Goal: Transaction & Acquisition: Purchase product/service

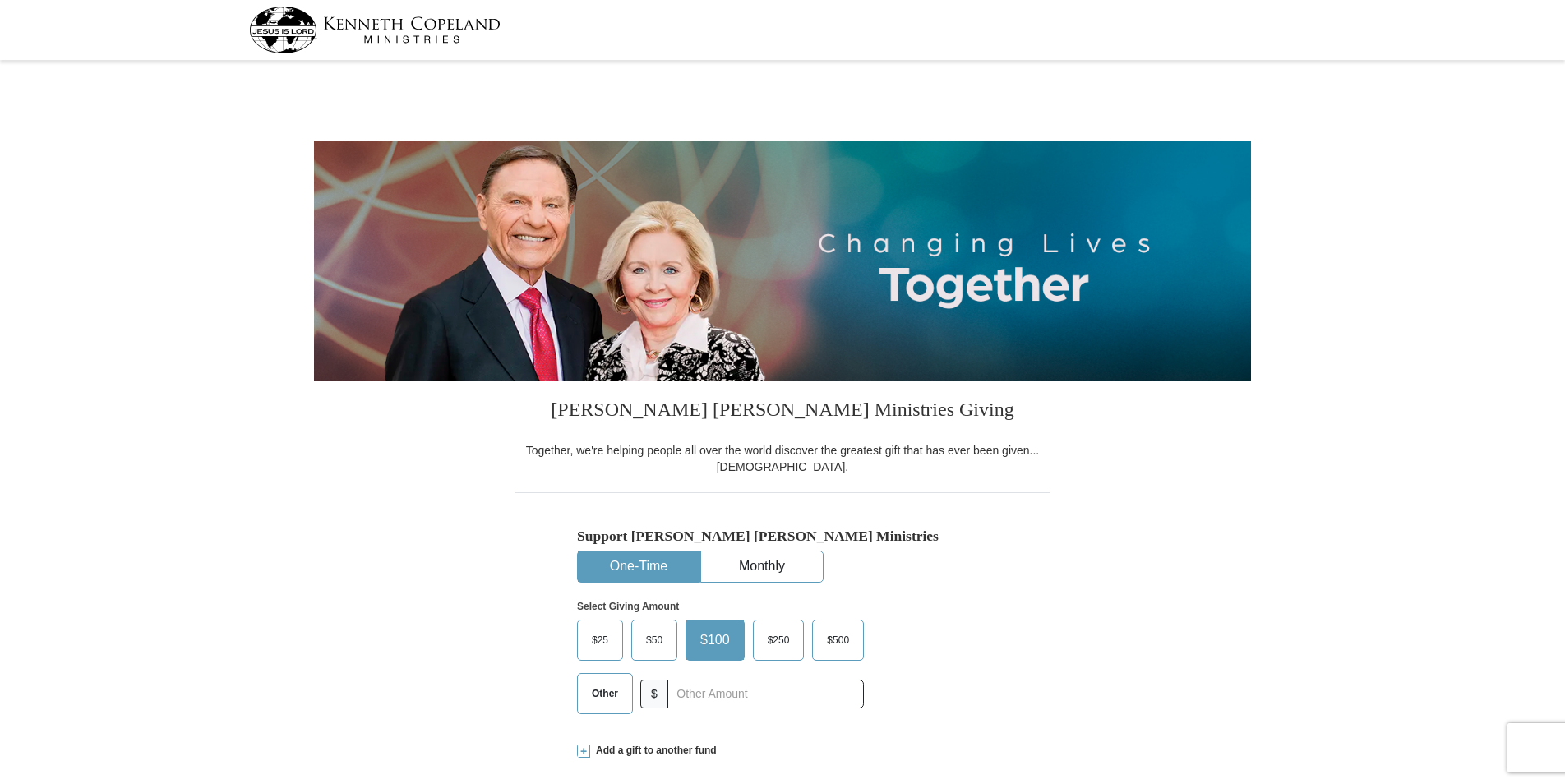
select select "IN"
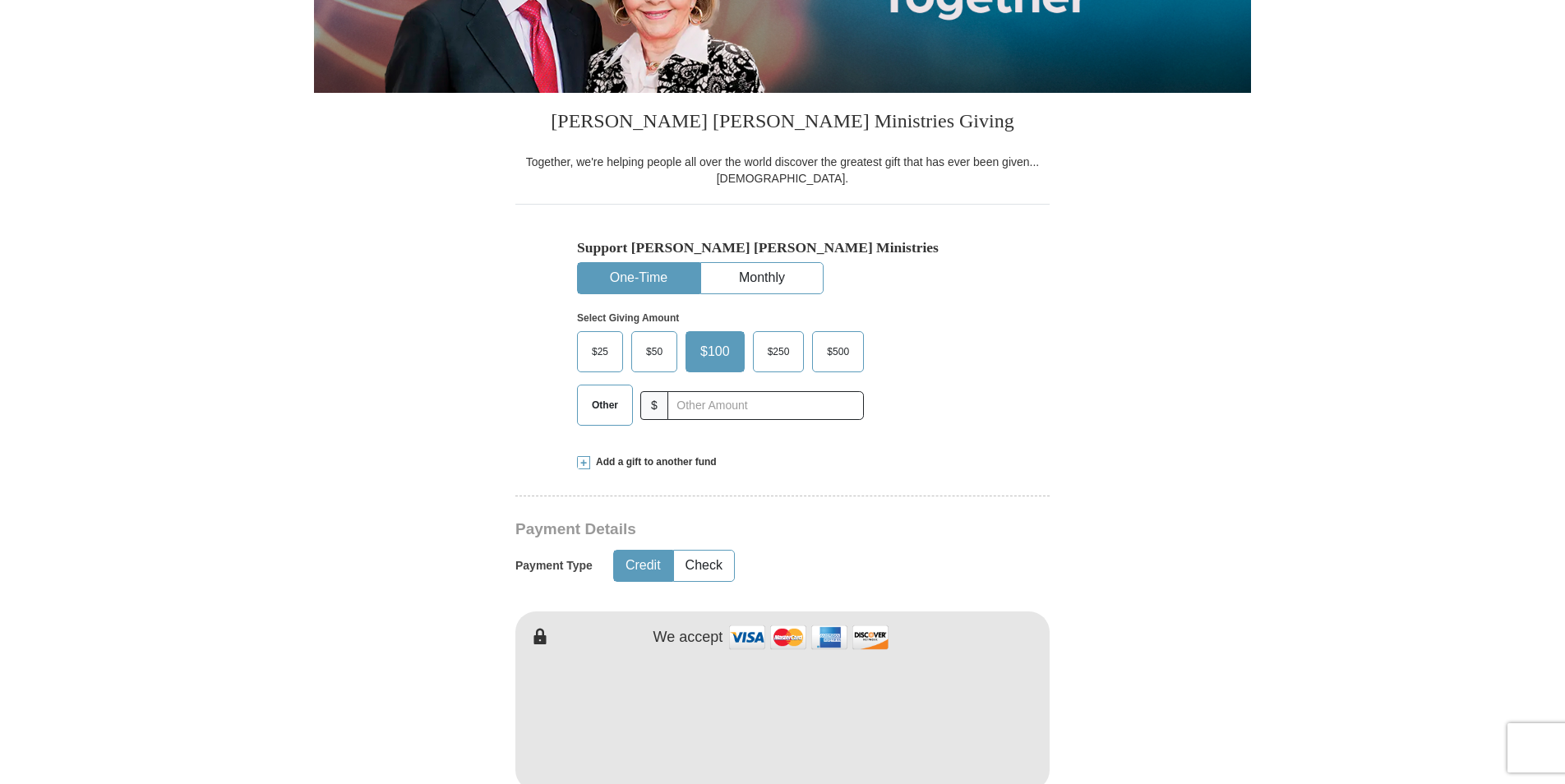
scroll to position [329, 0]
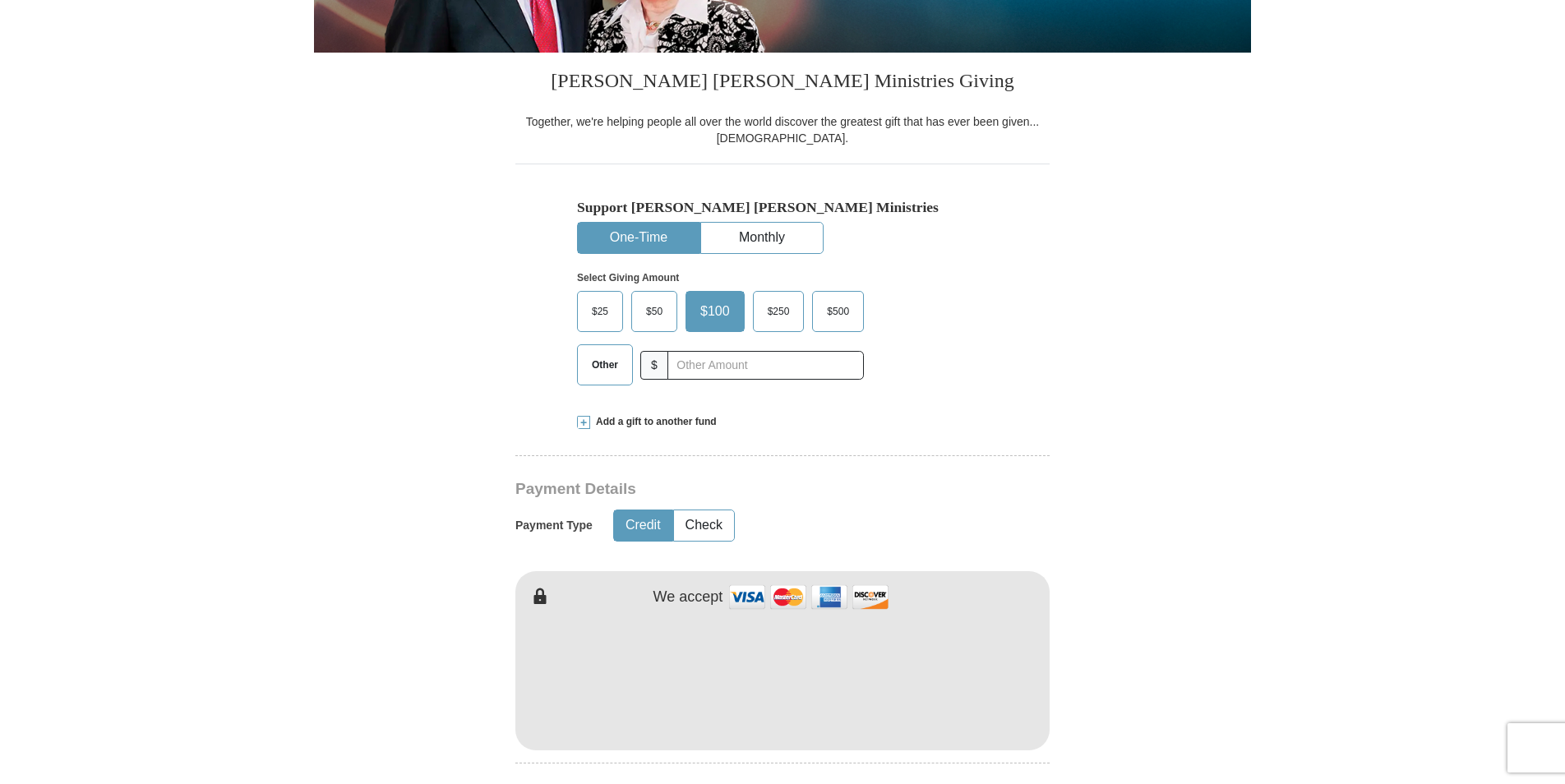
click at [582, 423] on span at bounding box center [584, 422] width 13 height 13
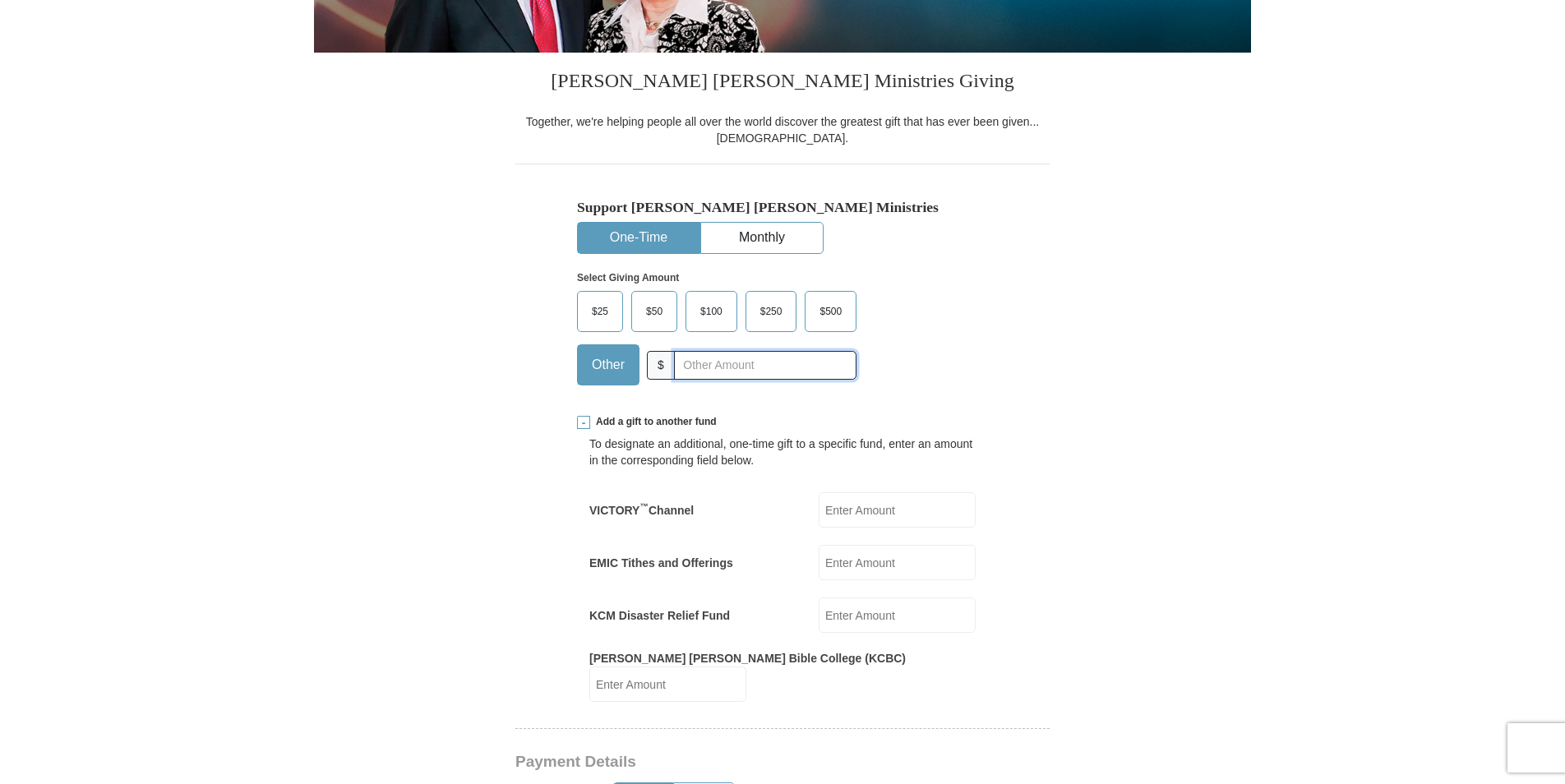
click at [685, 367] on input "text" at bounding box center [765, 365] width 183 height 29
type input "20"
click at [1232, 384] on form "[PERSON_NAME] [PERSON_NAME] Ministries Giving Together, we're helping people al…" at bounding box center [782, 766] width 937 height 2057
click at [866, 517] on input "VICTORY ™ Channel" at bounding box center [897, 510] width 157 height 35
type input "20"
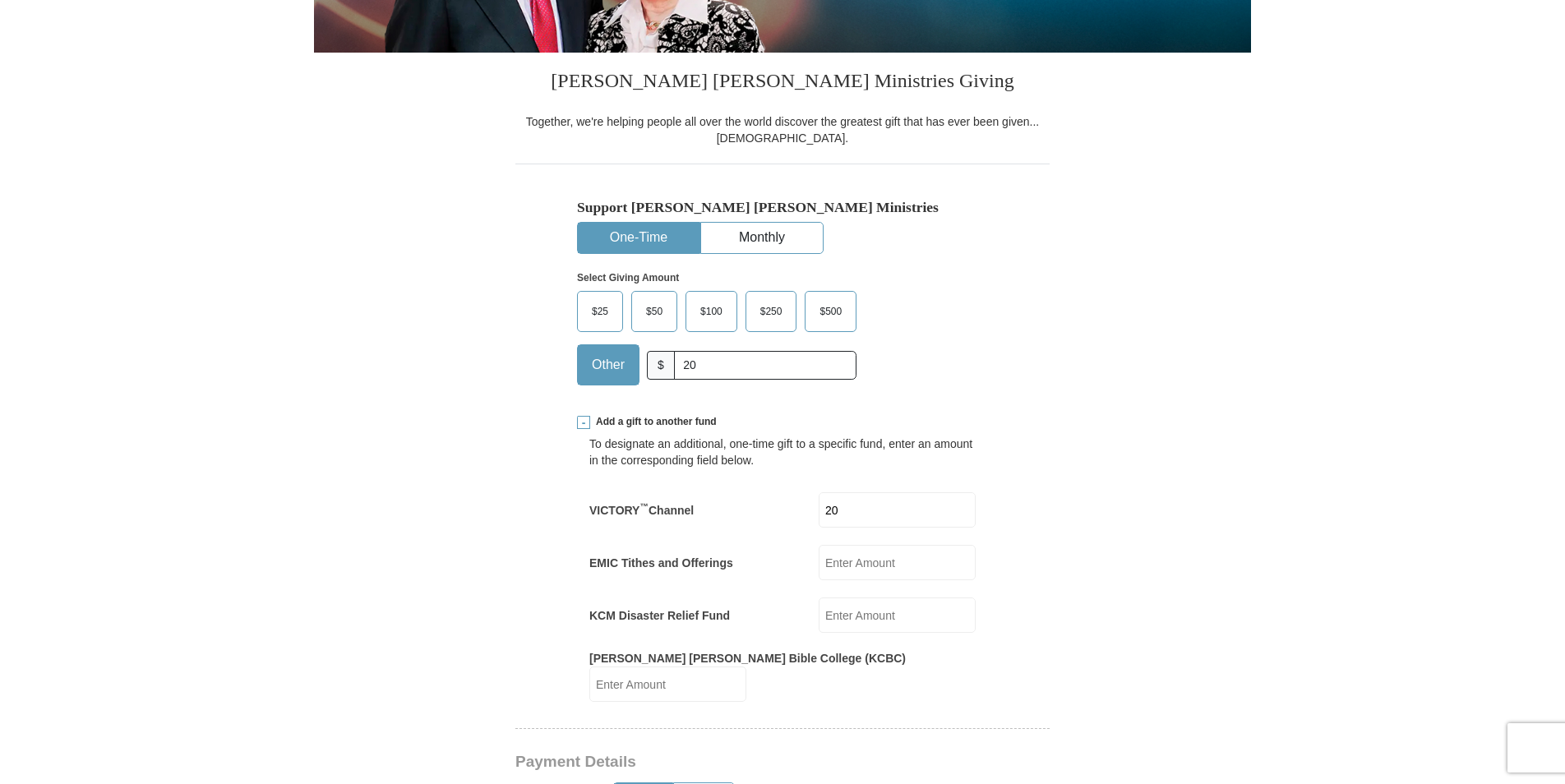
drag, startPoint x: 1021, startPoint y: 466, endPoint x: 1013, endPoint y: 482, distance: 17.9
click at [848, 628] on input "KCM Disaster Relief Fund" at bounding box center [897, 615] width 157 height 35
type input "20"
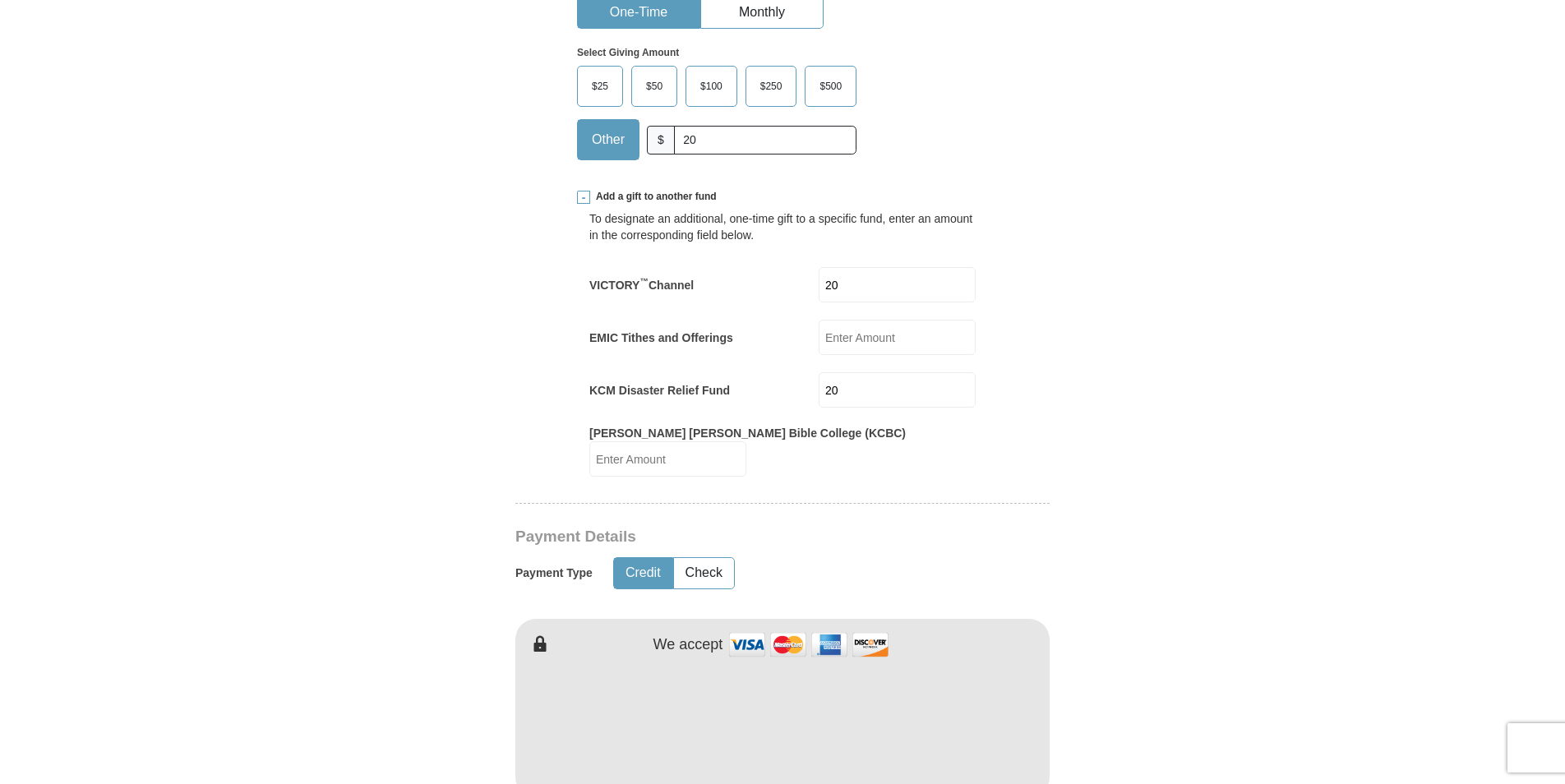
scroll to position [658, 0]
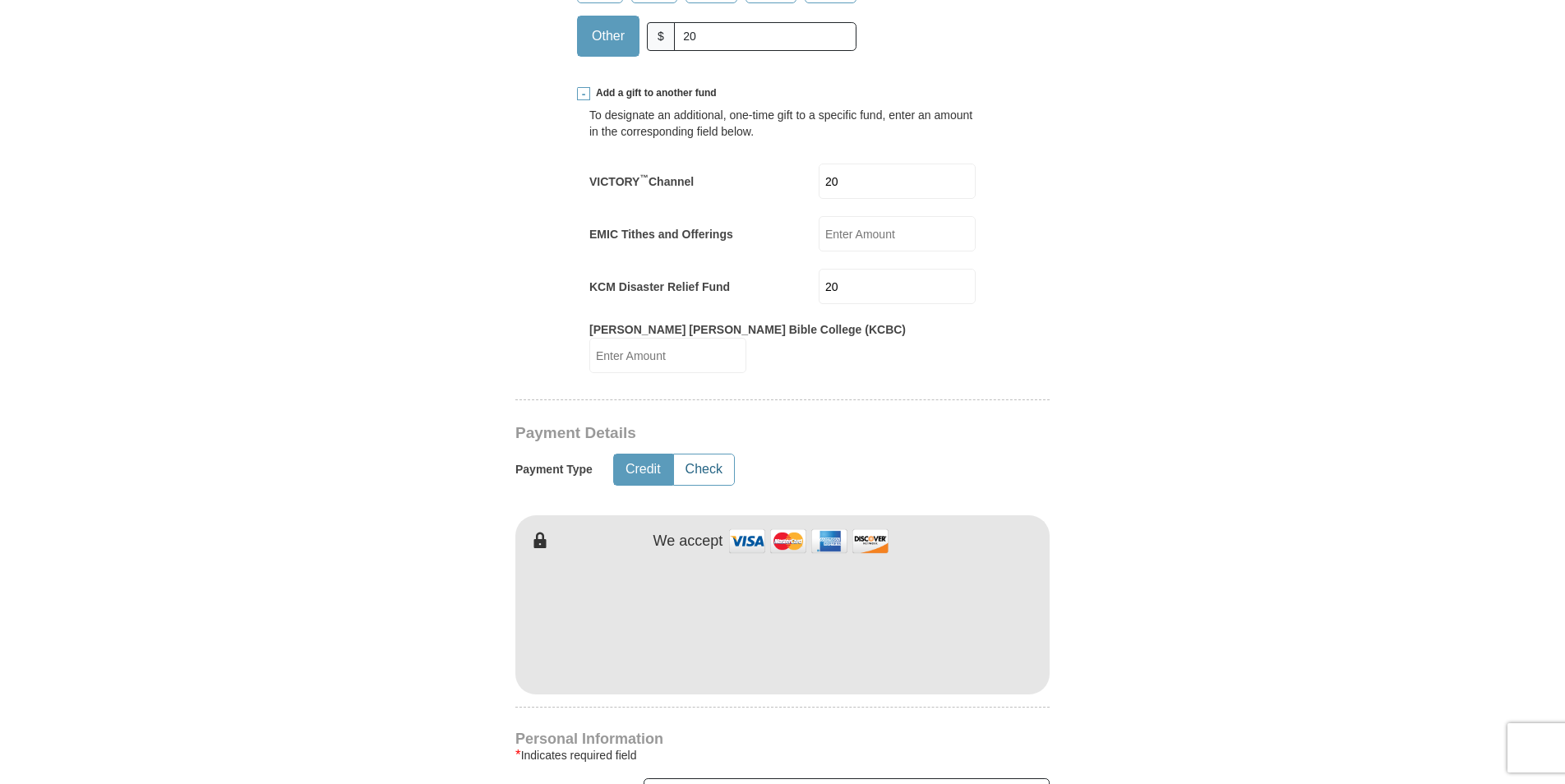
click at [714, 460] on button "Check" at bounding box center [703, 469] width 60 height 30
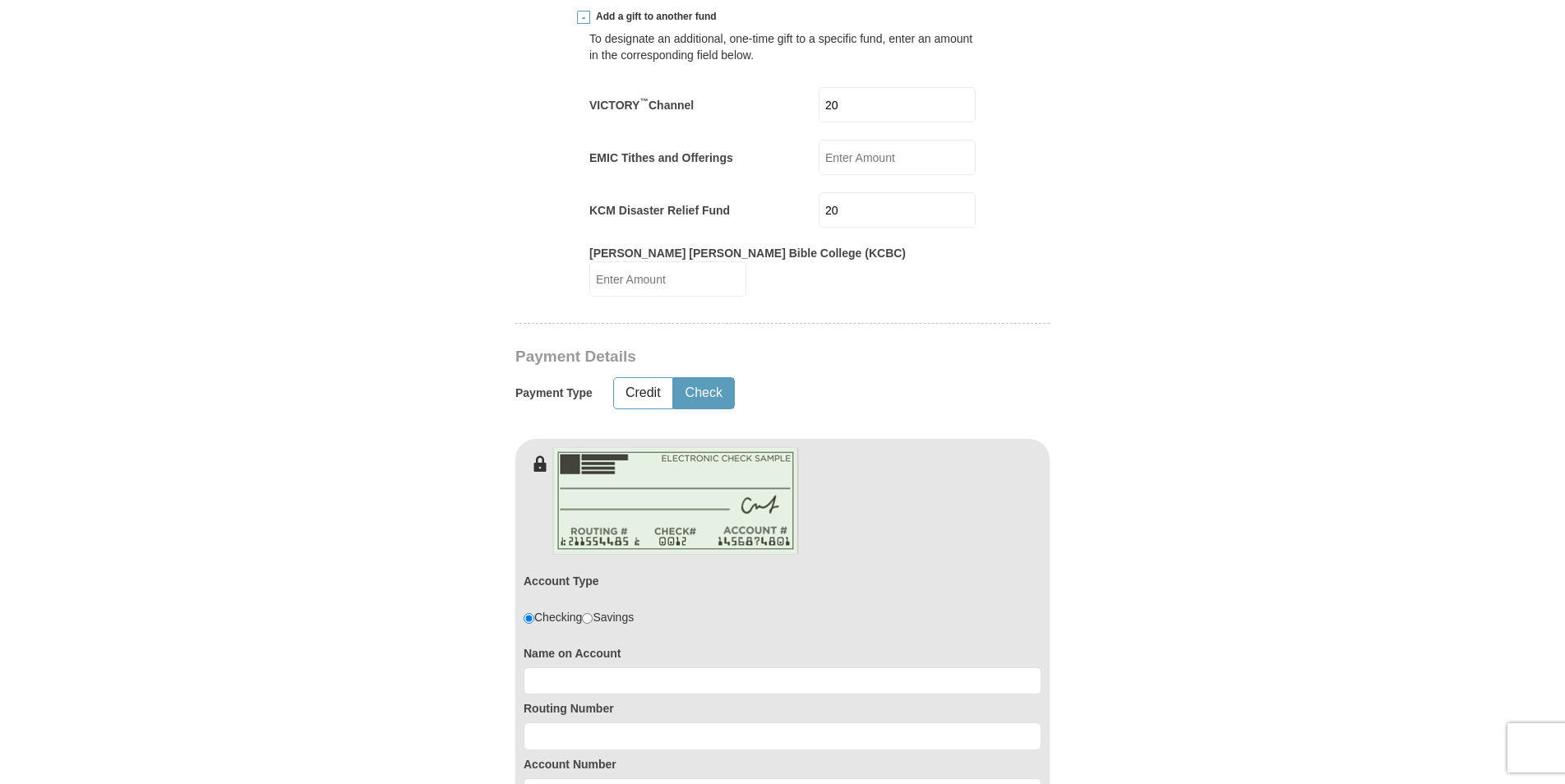
scroll to position [822, 0]
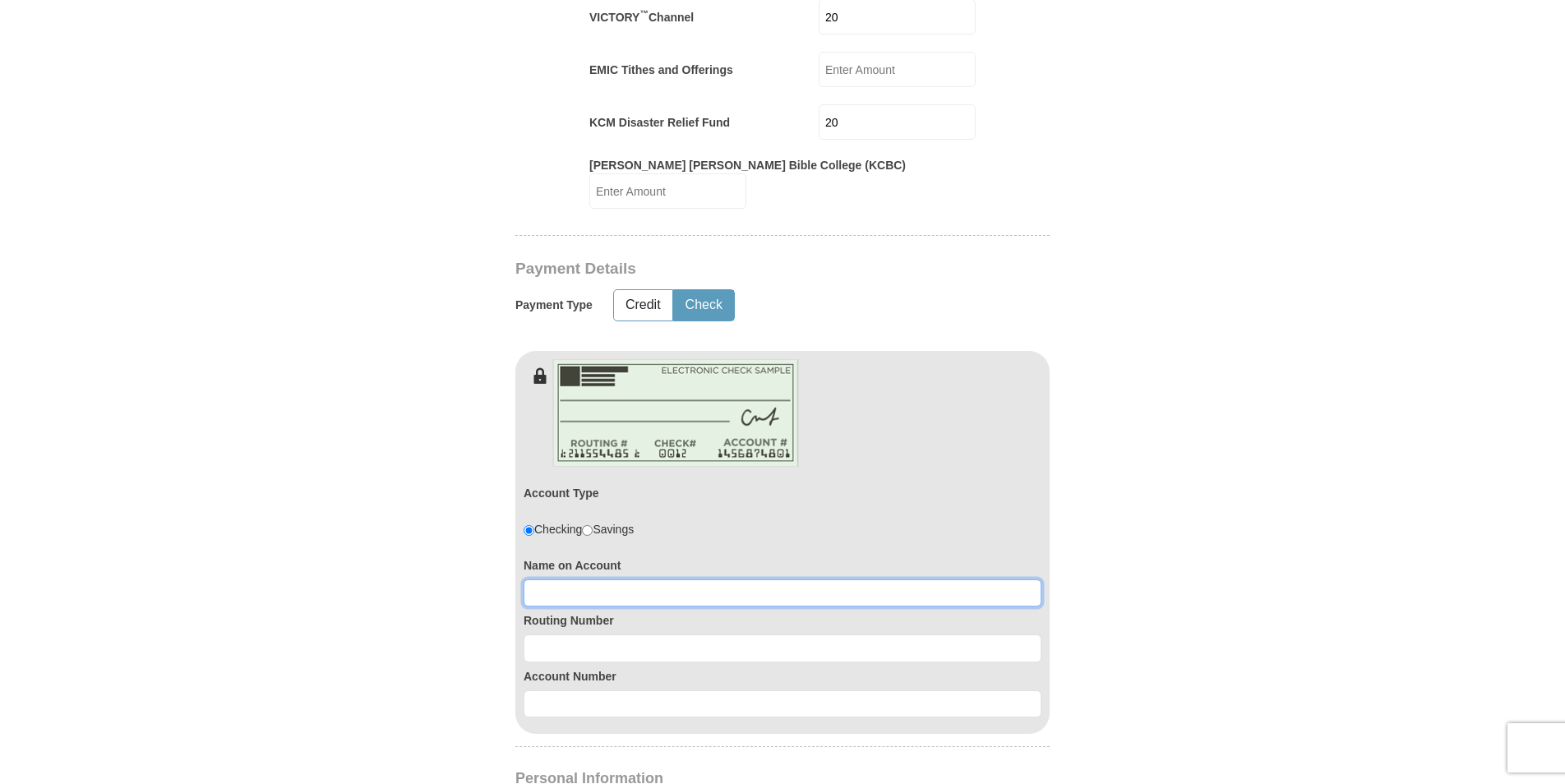
click at [587, 580] on input at bounding box center [782, 594] width 518 height 28
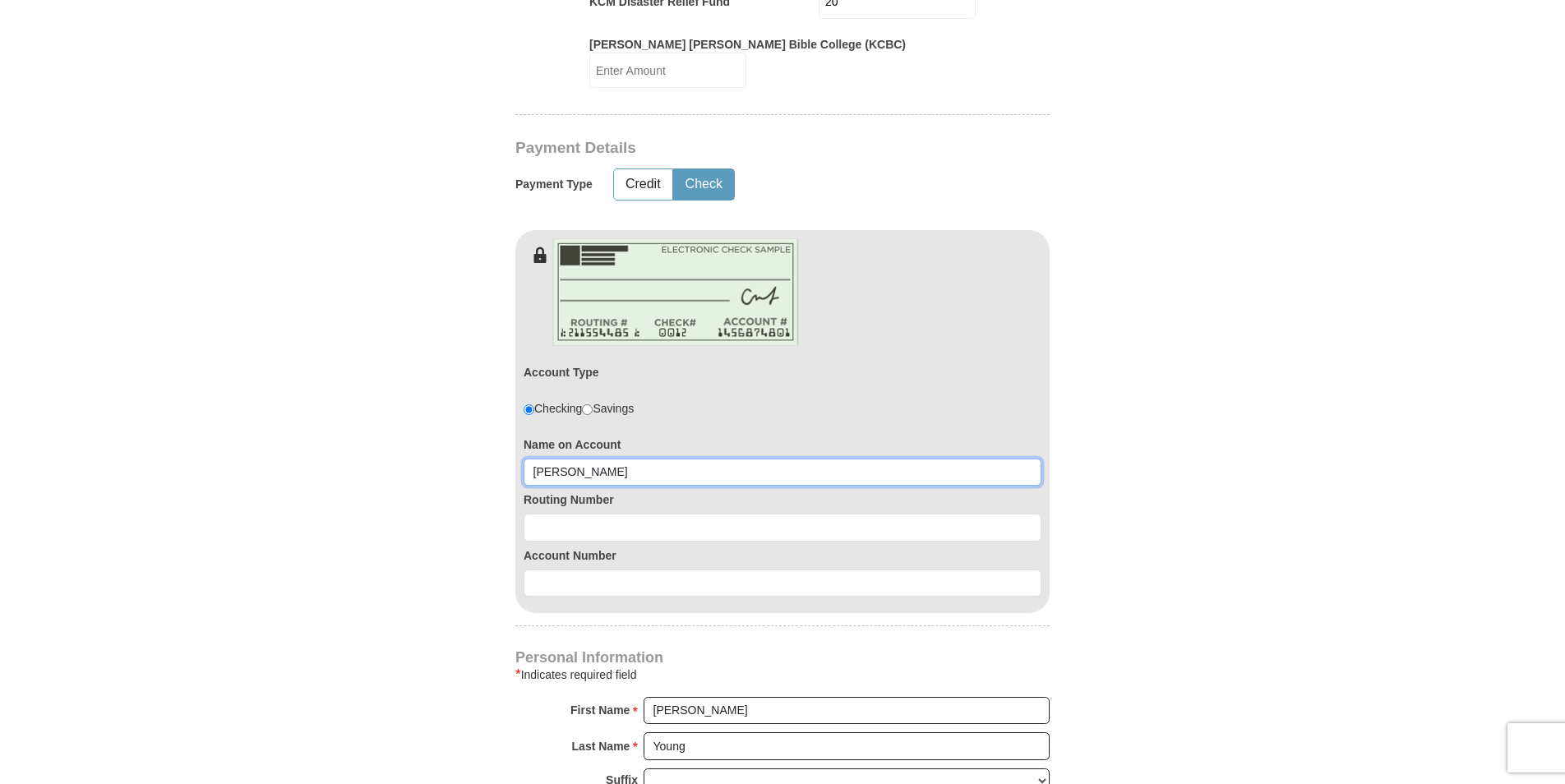
scroll to position [987, 0]
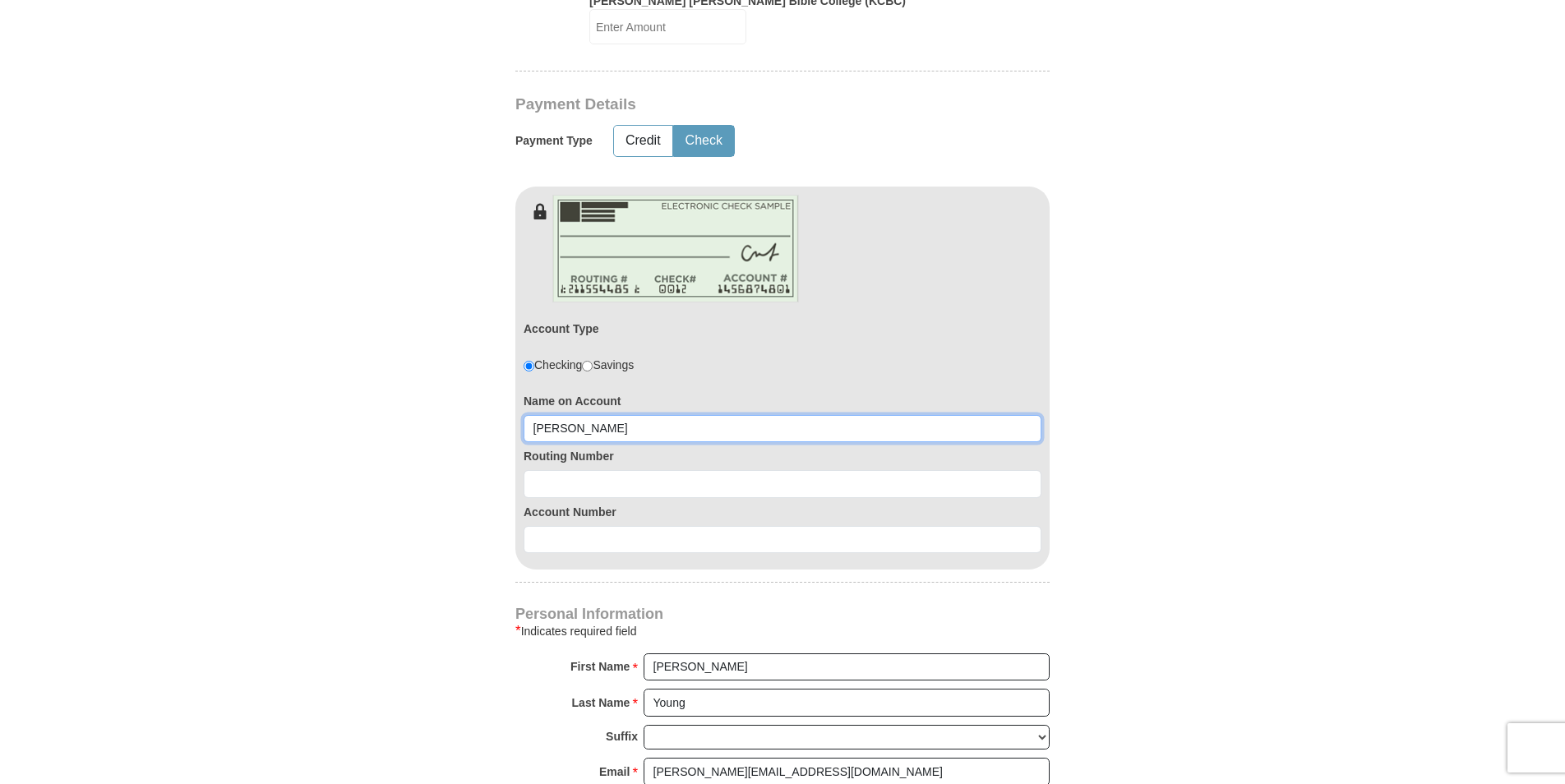
type input "[PERSON_NAME]"
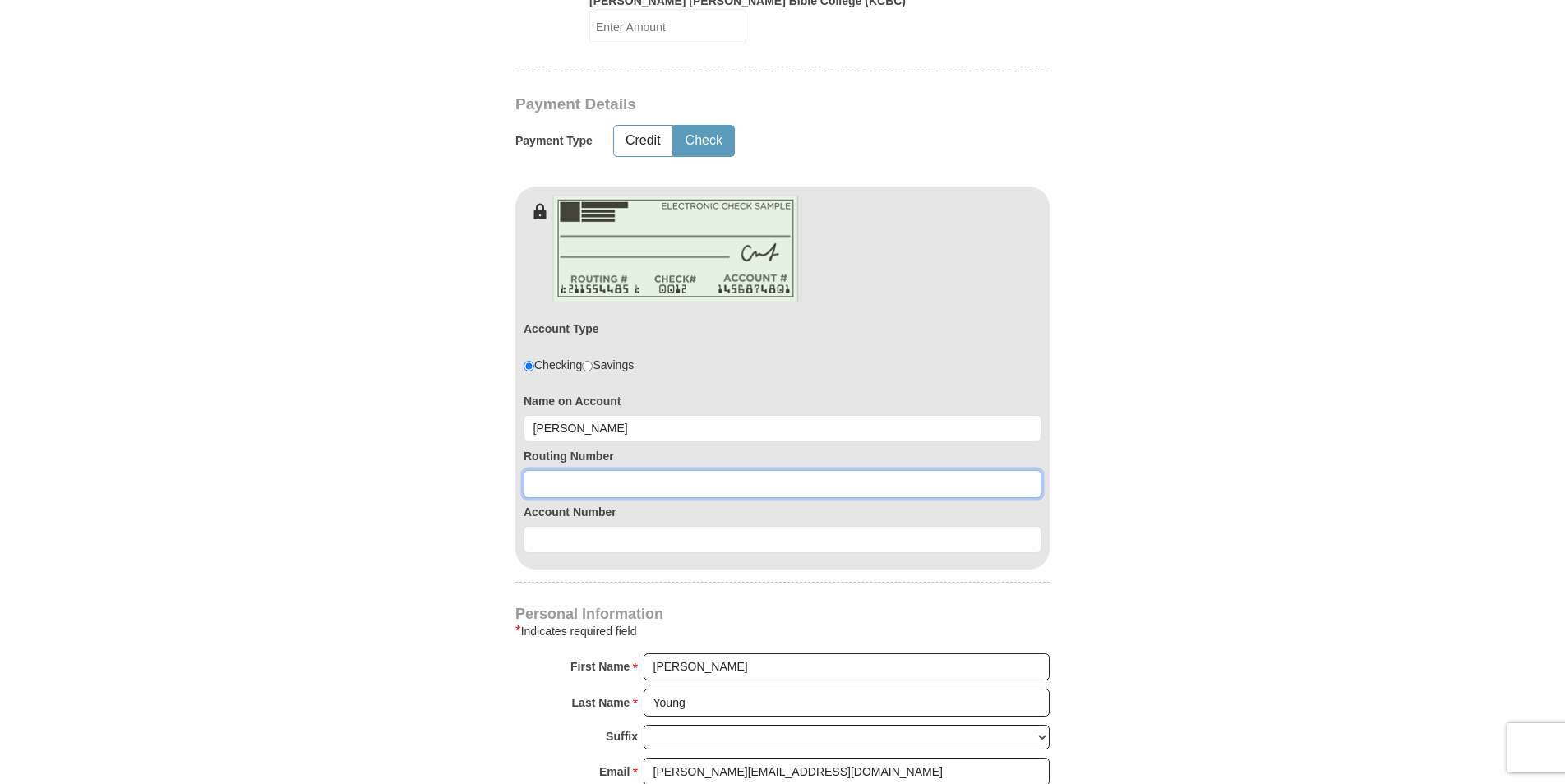
click at [605, 470] on input at bounding box center [782, 484] width 518 height 28
type input "286371663"
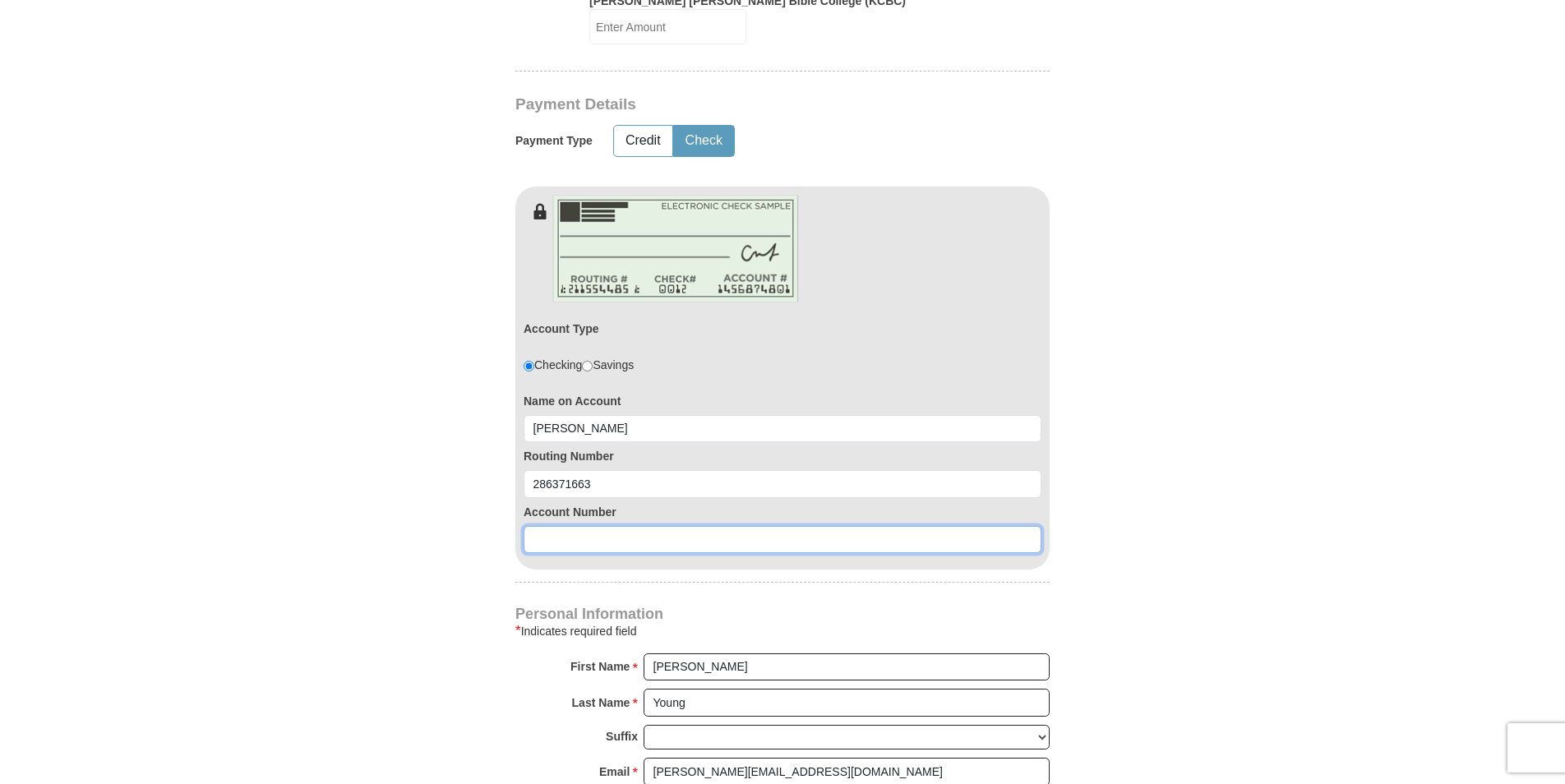
click at [582, 527] on input at bounding box center [782, 540] width 518 height 28
type input "220036237"
click at [1215, 309] on form "[PERSON_NAME] [PERSON_NAME] Ministries Giving Together, we're helping people al…" at bounding box center [782, 236] width 937 height 2314
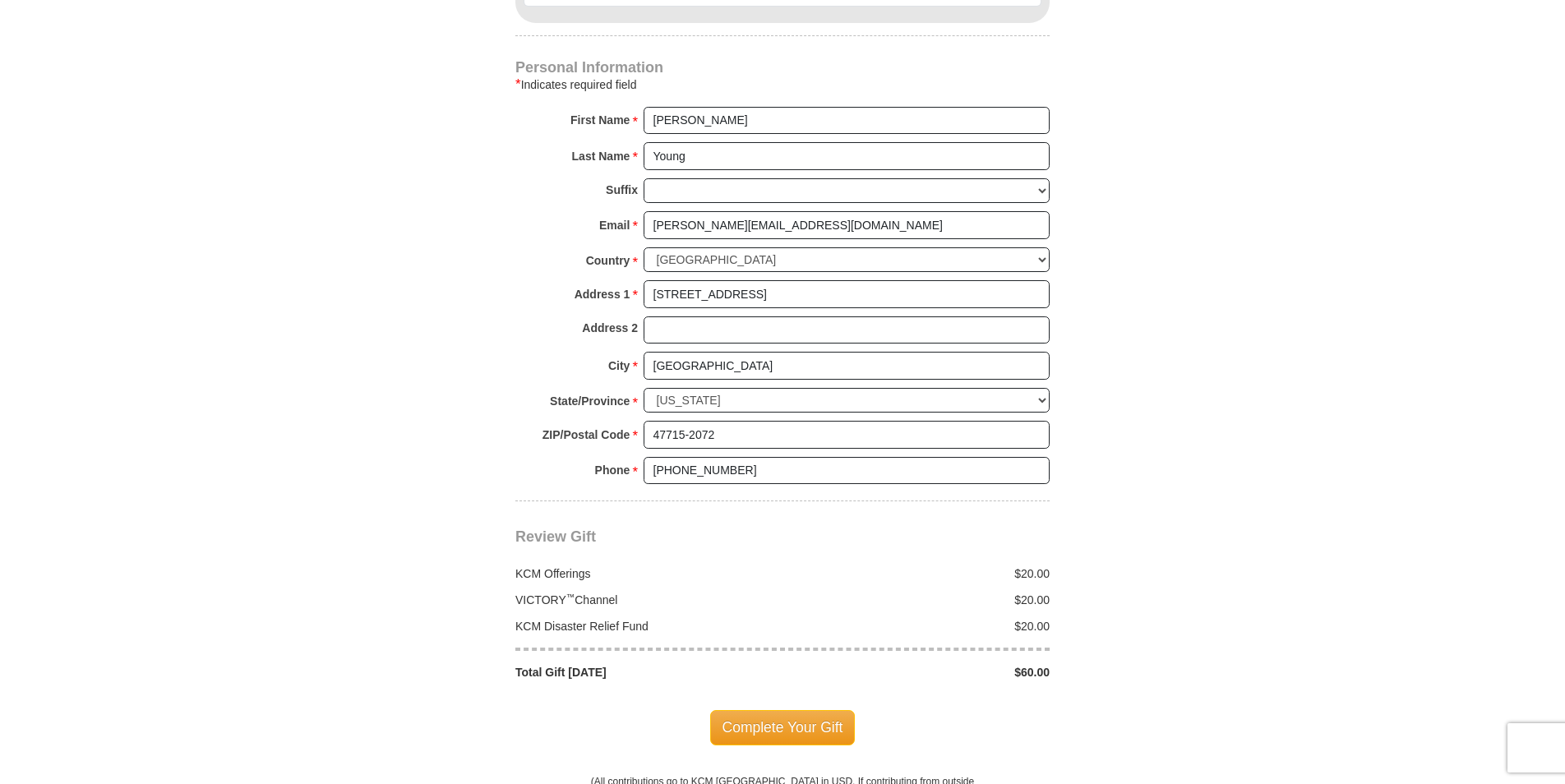
scroll to position [1561, 0]
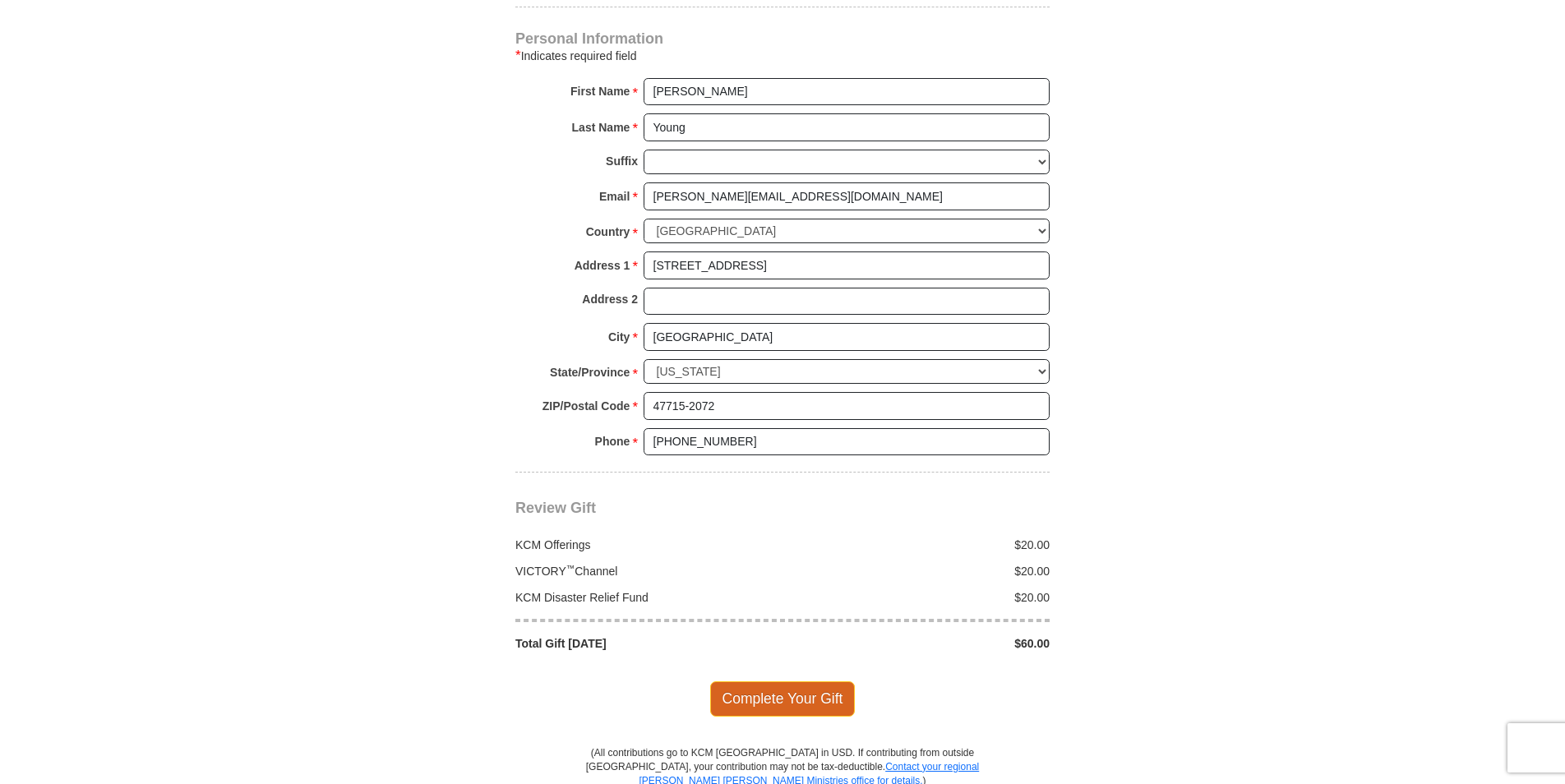
click at [819, 681] on span "Complete Your Gift" at bounding box center [782, 698] width 146 height 35
